Goal: Check status: Check status

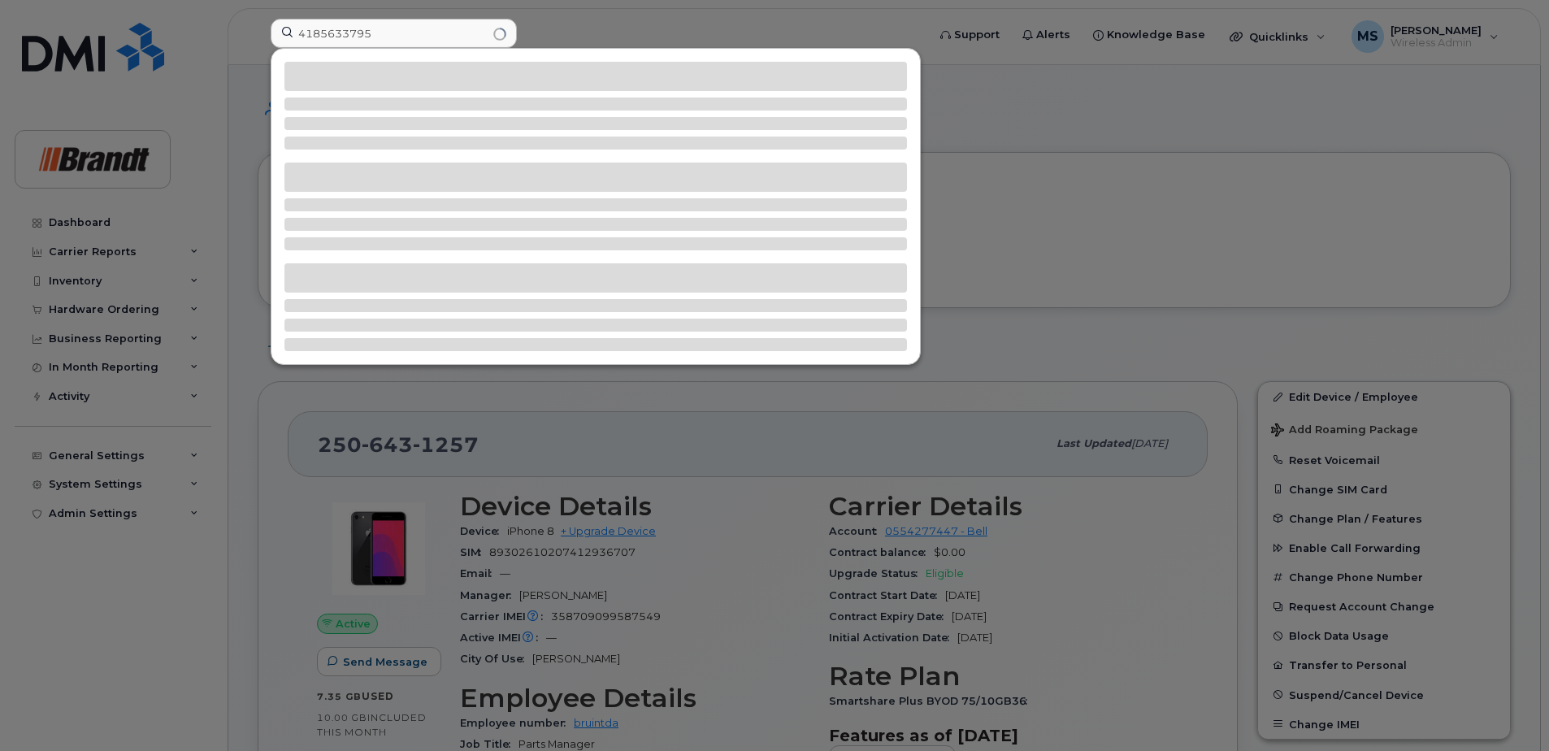
type input "4185633795"
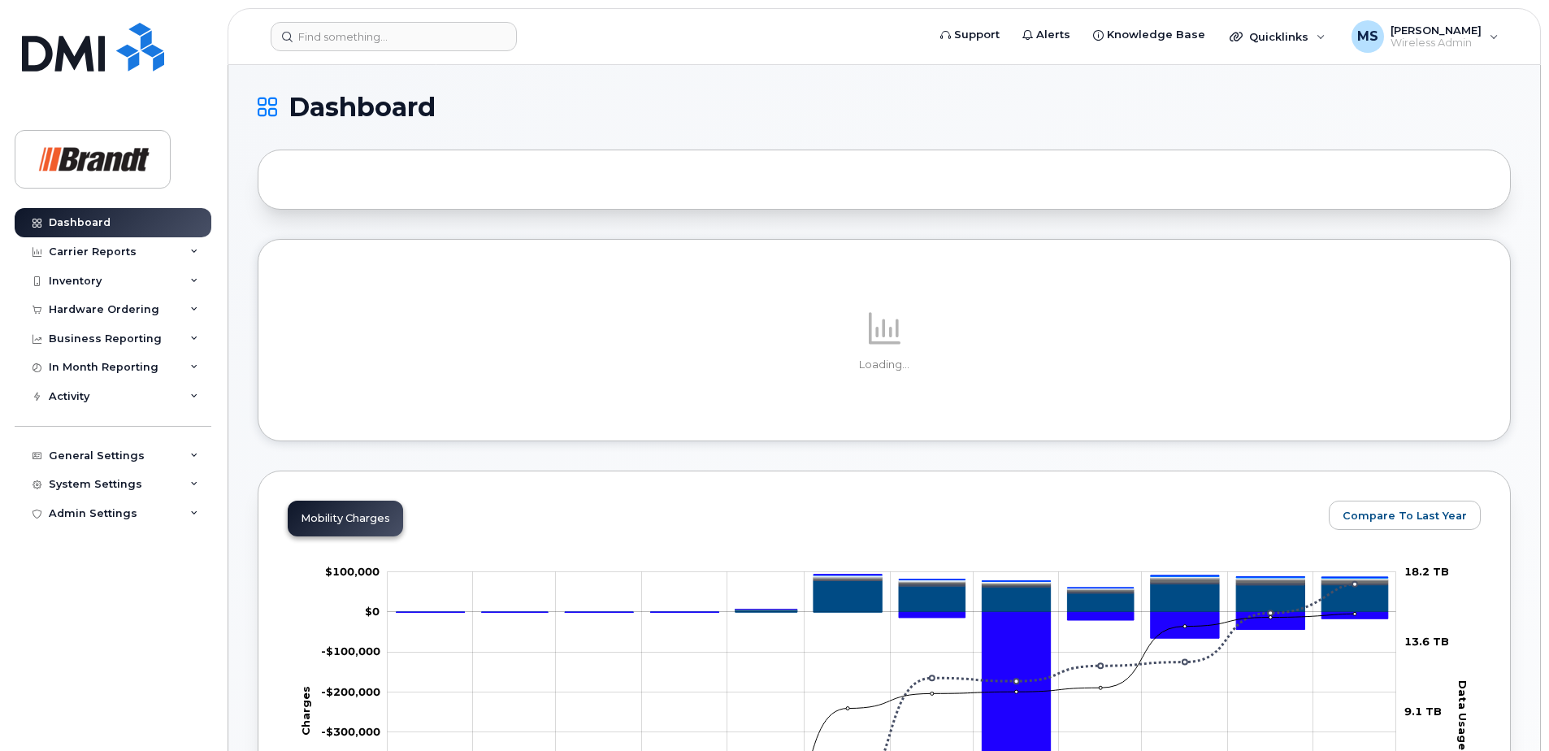
click at [697, 278] on div "Loading..." at bounding box center [884, 340] width 1253 height 202
click at [437, 26] on input at bounding box center [394, 36] width 246 height 29
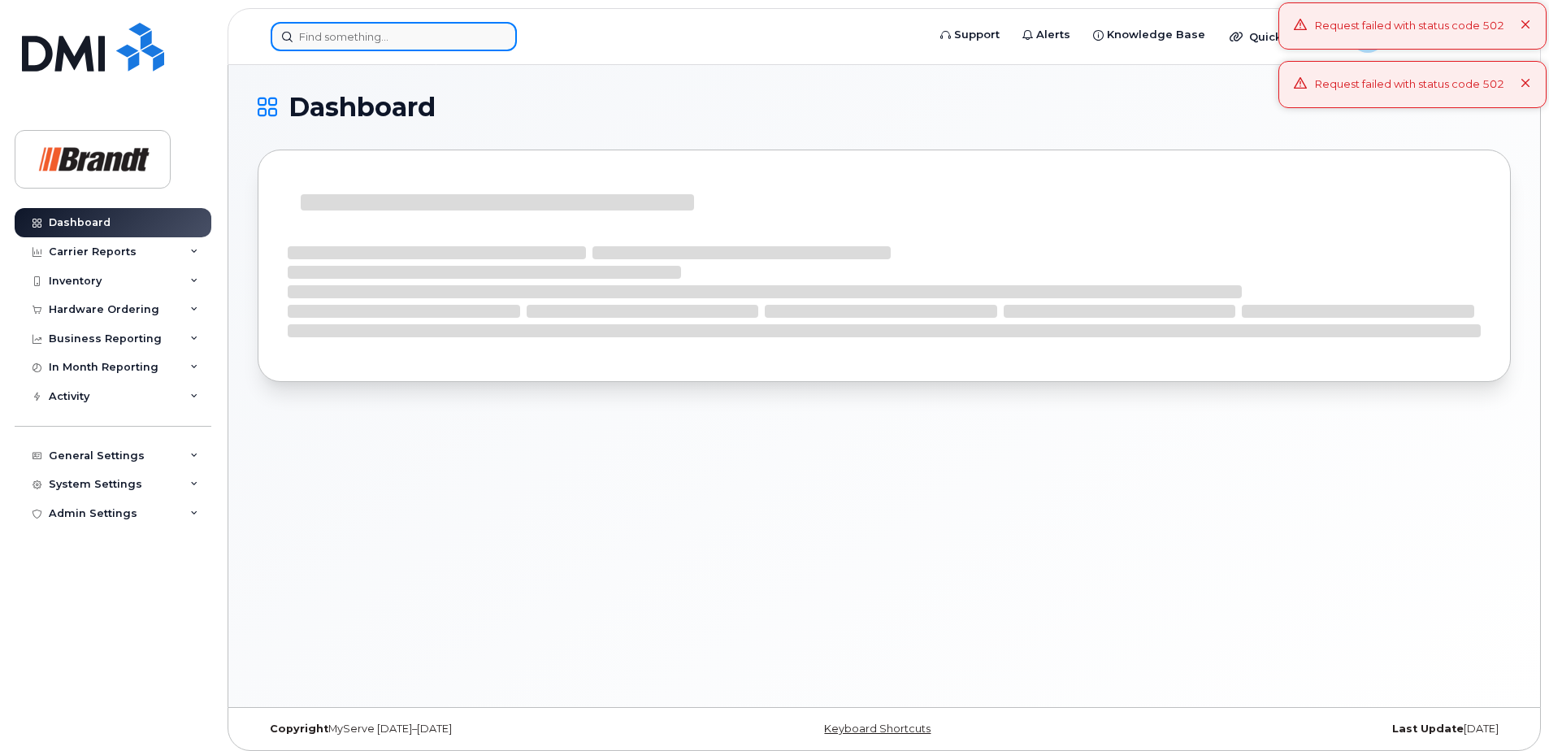
click at [442, 39] on input at bounding box center [394, 36] width 246 height 29
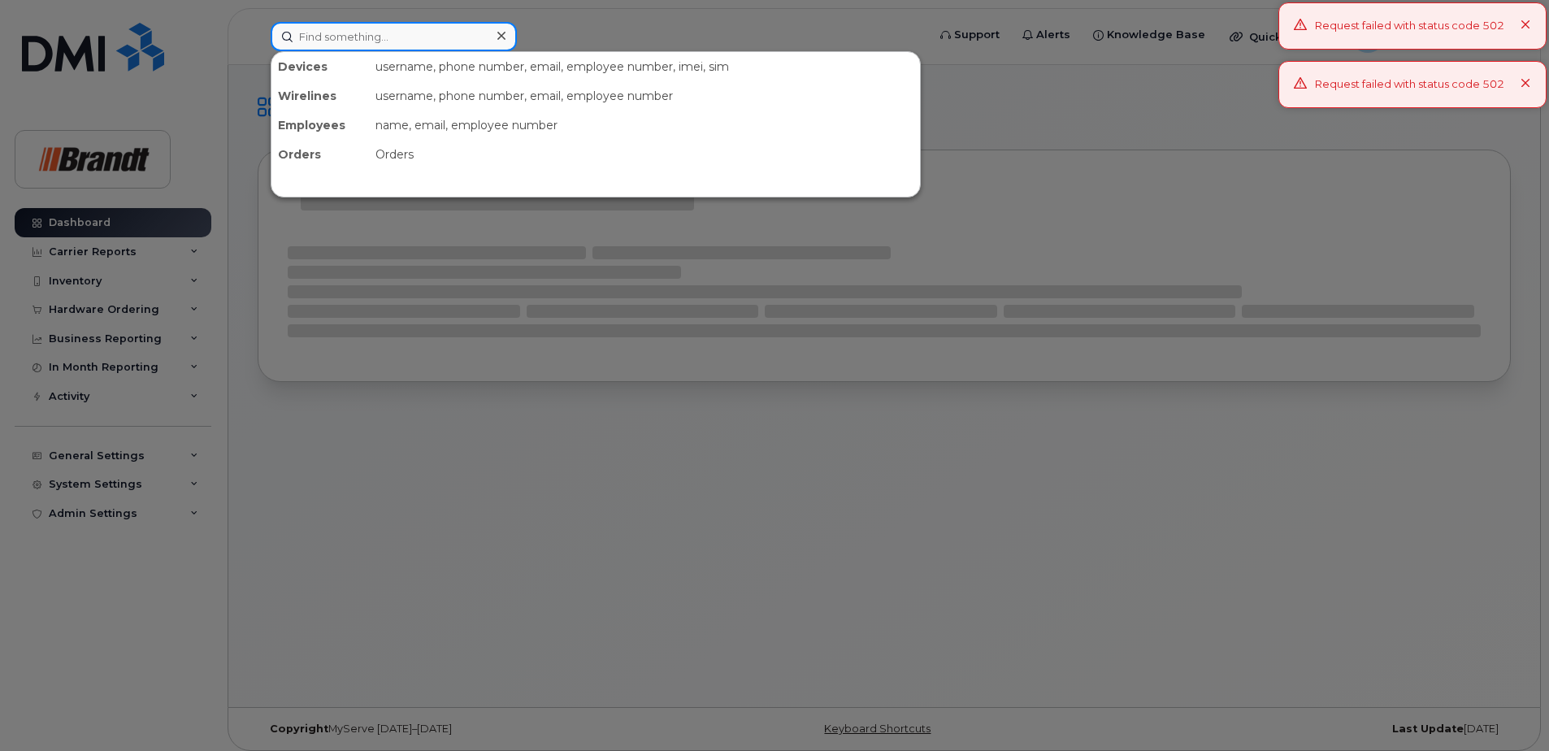
paste input "4185633795"
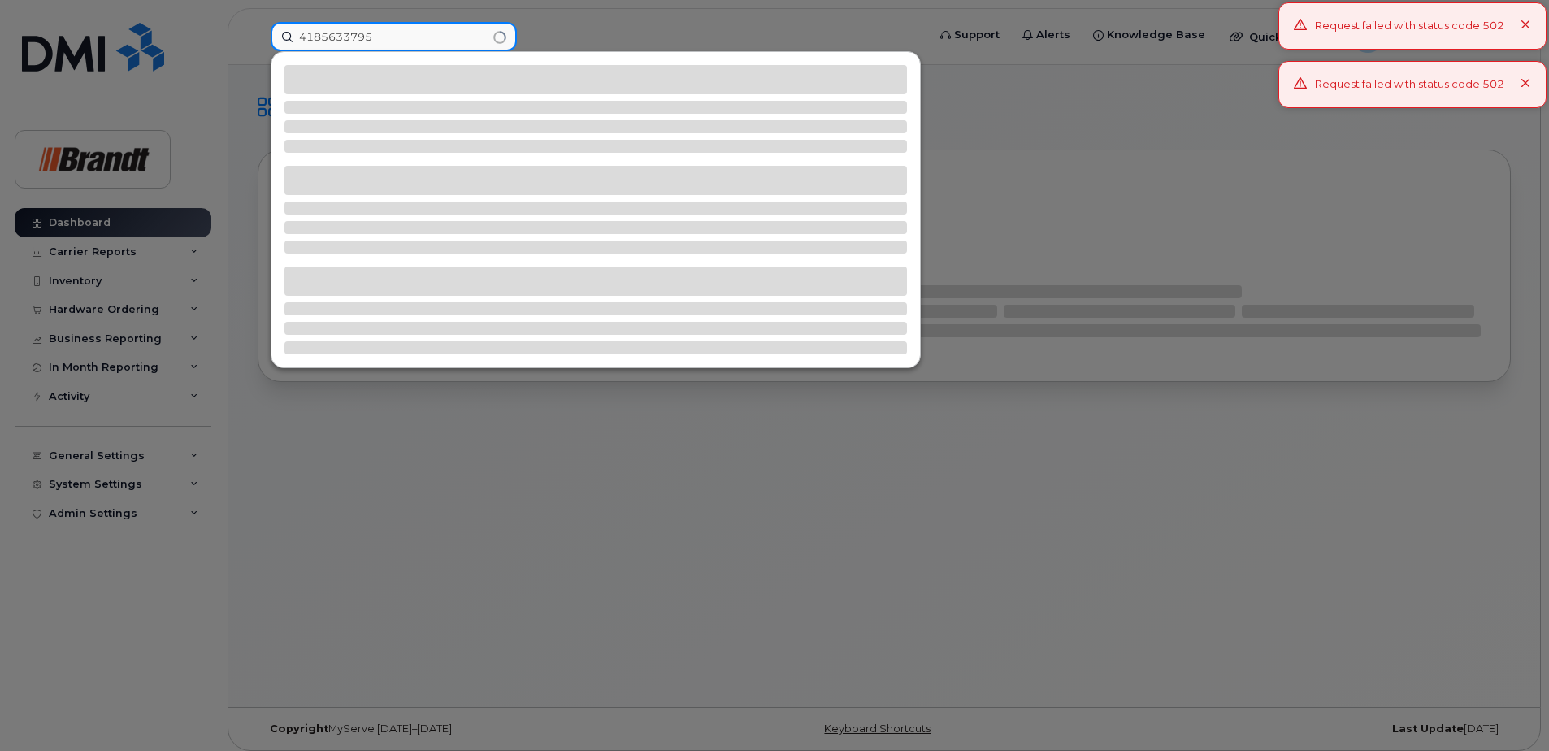
type input "4185633795"
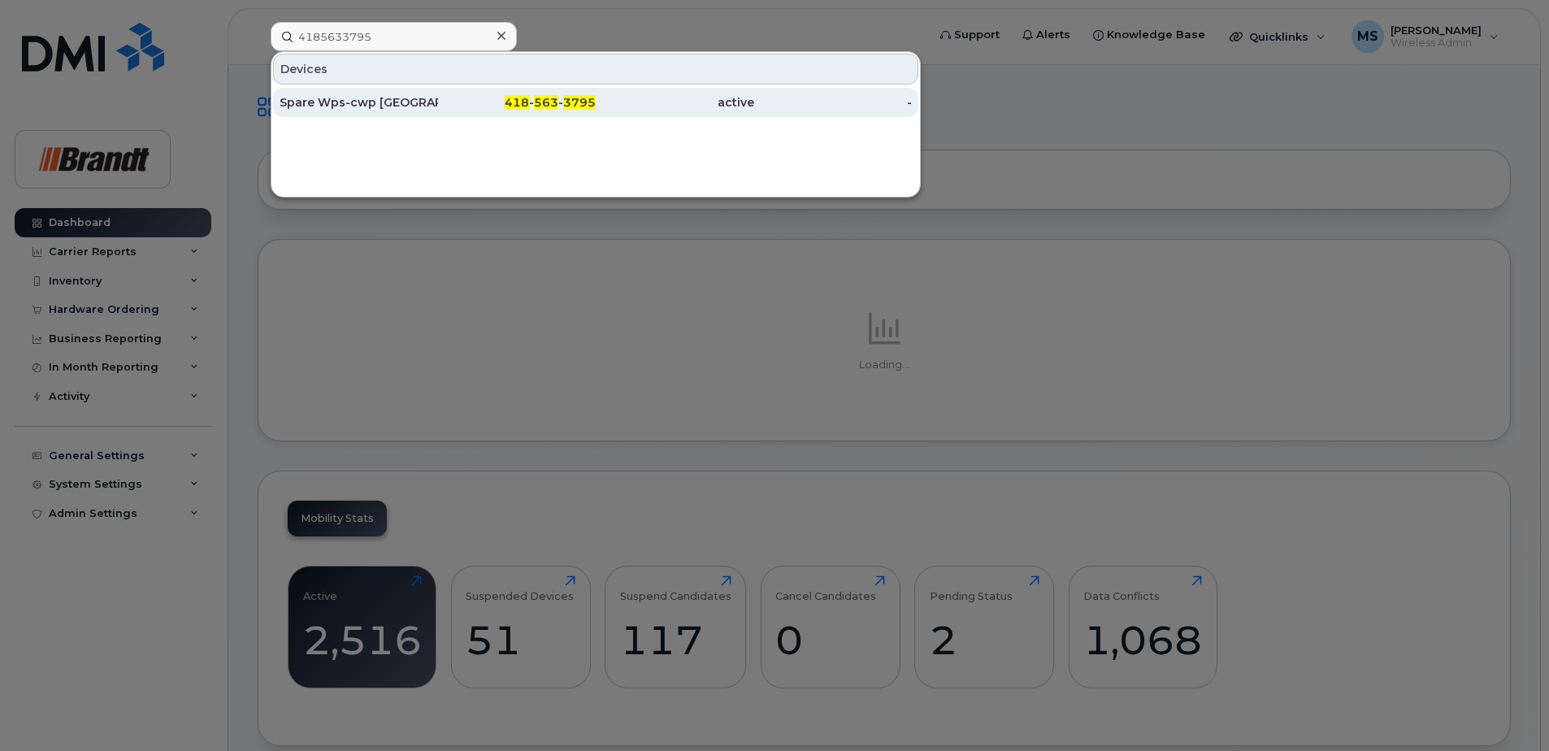
click at [360, 105] on div "Spare Wps-cwp [GEOGRAPHIC_DATA][PERSON_NAME]" at bounding box center [359, 102] width 159 height 16
